Goal: Task Accomplishment & Management: Complete application form

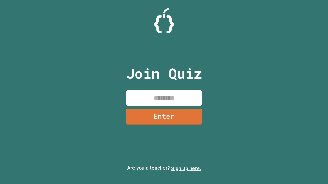
click at [186, 169] on link "Sign up here." at bounding box center [186, 169] width 30 height 6
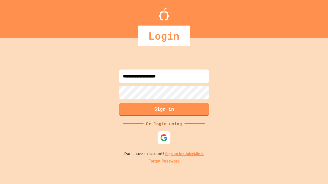
type input "**********"
